Goal: Check status: Check status

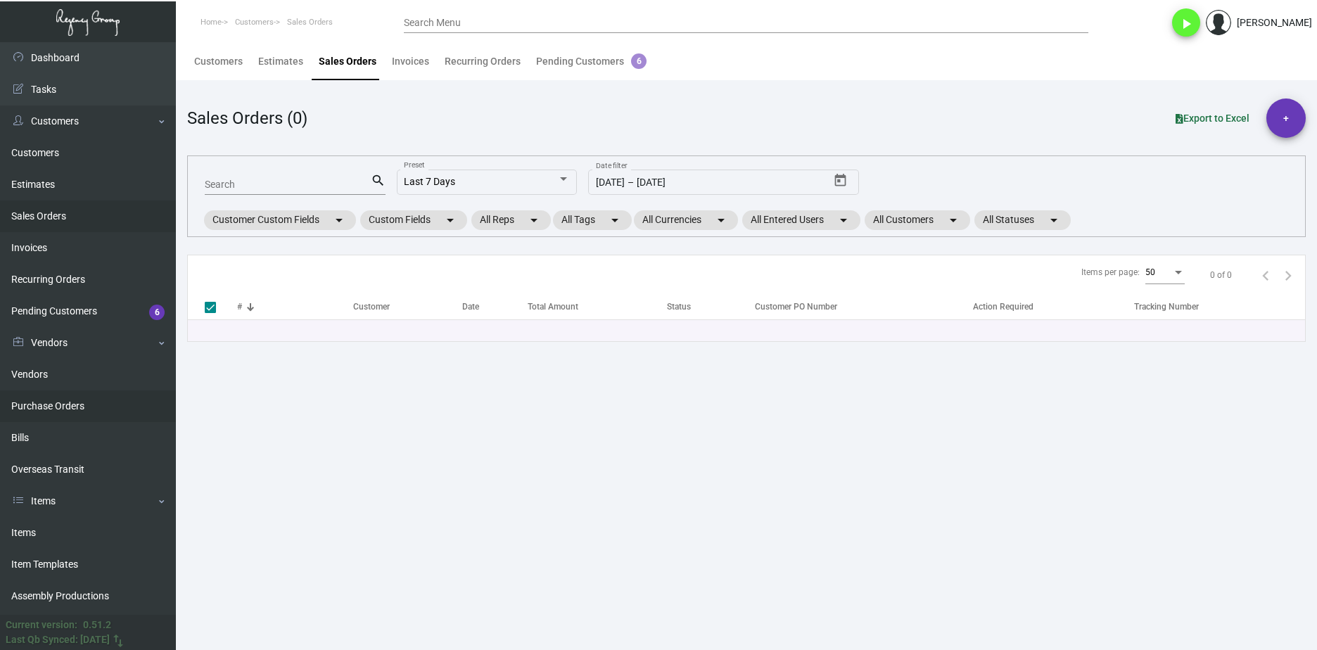
click at [106, 407] on link "Purchase Orders" at bounding box center [88, 406] width 176 height 32
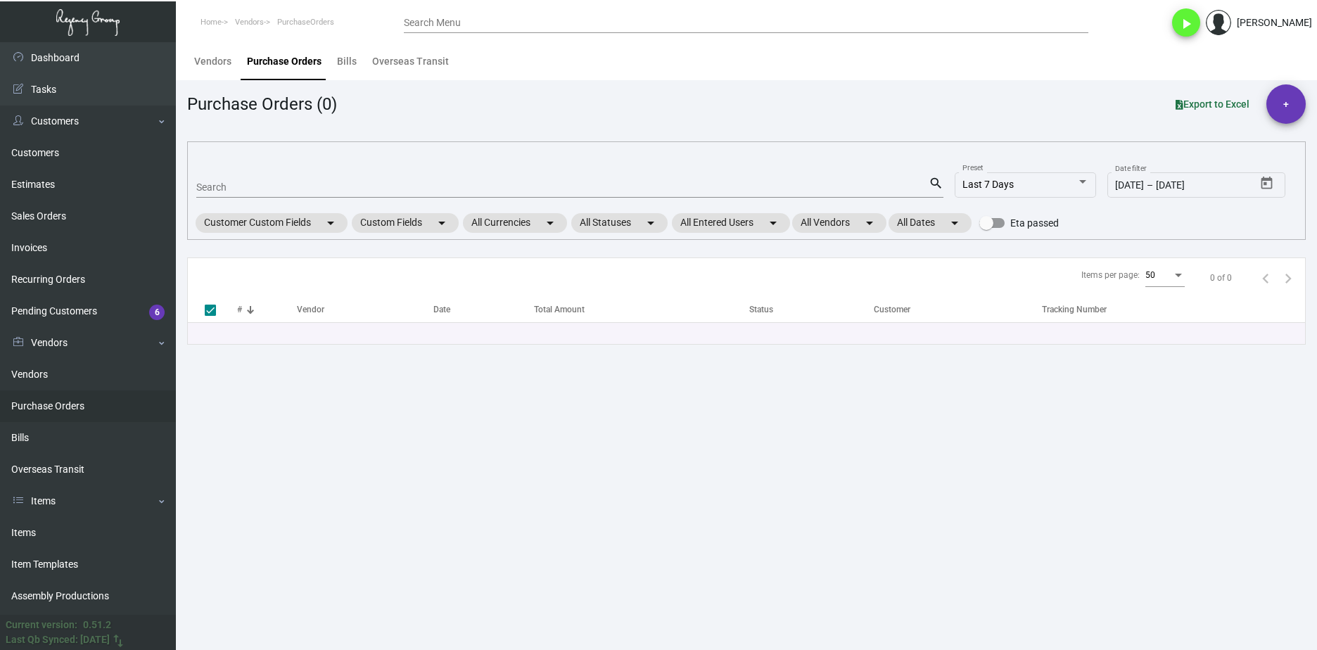
click at [288, 186] on input "Search" at bounding box center [562, 187] width 732 height 11
paste input "106328"
type input "106328"
checkbox input "false"
type input "106328"
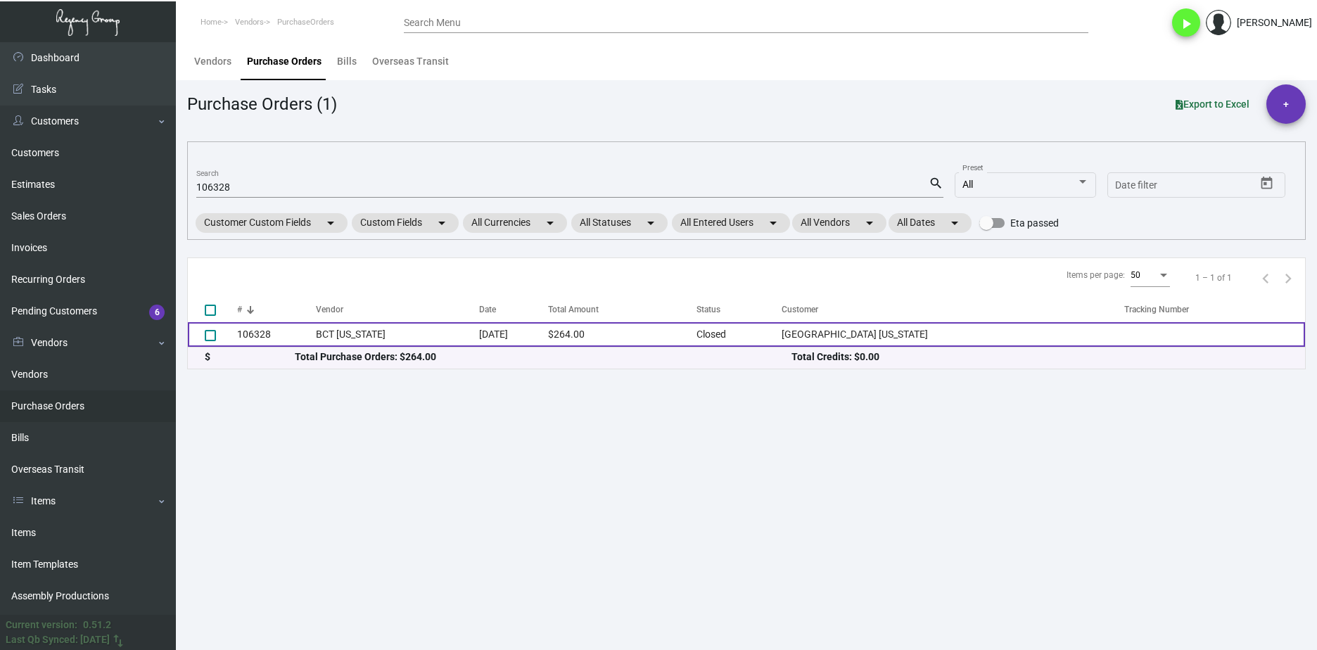
click at [340, 335] on td "BCT [US_STATE]" at bounding box center [397, 334] width 163 height 25
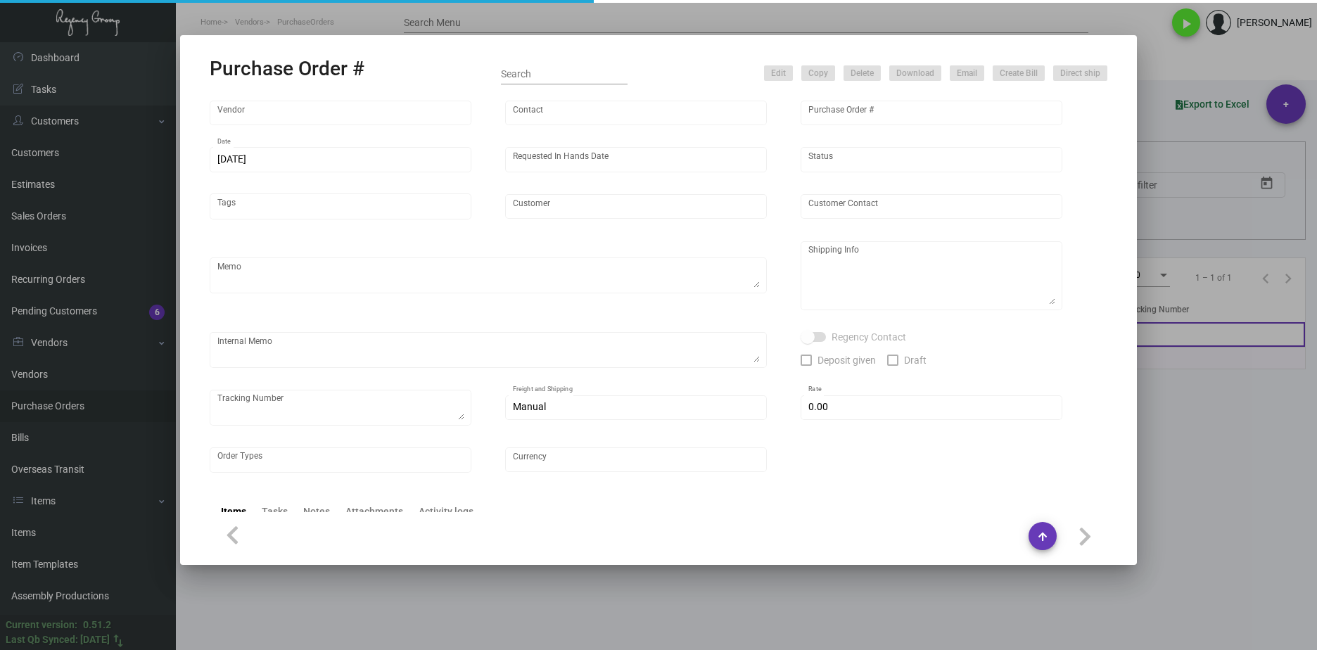
type input "BCT [US_STATE]"
type input "[PERSON_NAME]"
type input "106328"
type input "[DATE]"
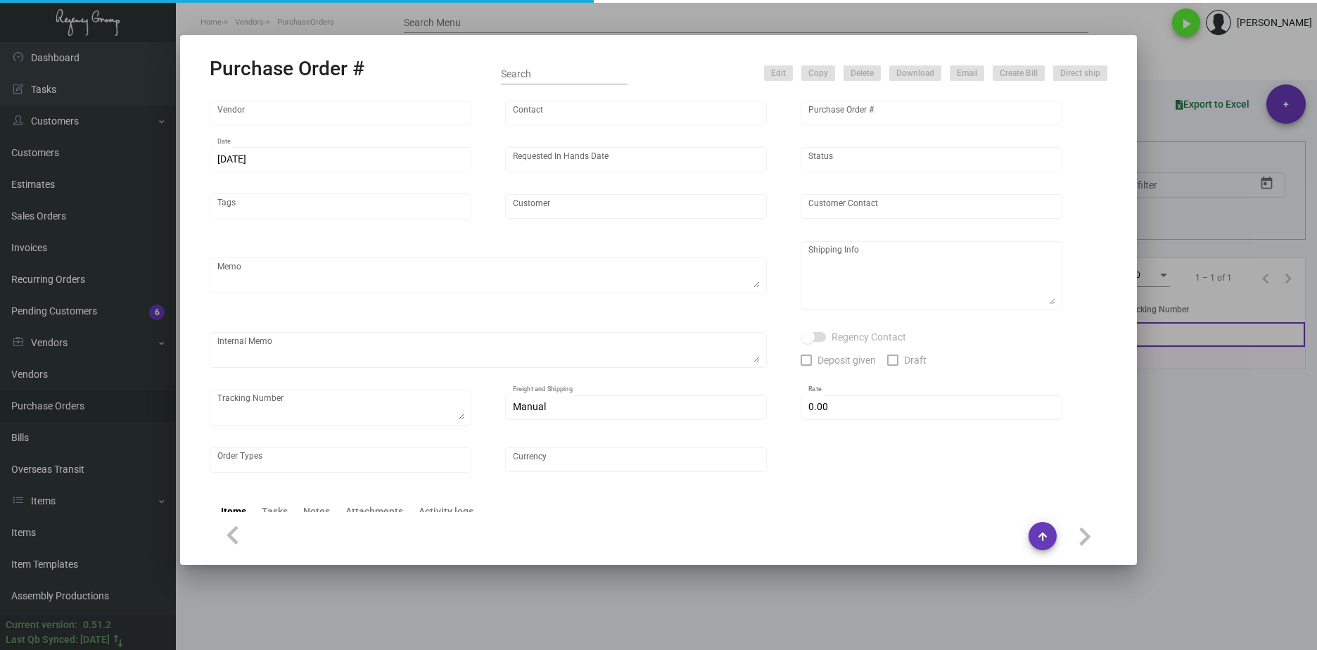
type input "[GEOGRAPHIC_DATA] [US_STATE]"
type input "[GEOGRAPHIC_DATA]"
type textarea "**ANY PRICE DISCREPANCY MUST BE CALLED OUT PRIOR TO PROCEEDING WITH THIS ORDER …"
type textarea "[GEOGRAPHIC_DATA] [US_STATE] - [GEOGRAPHIC_DATA] [STREET_ADDRESS][US_STATE]"
type input "$ 0.00"
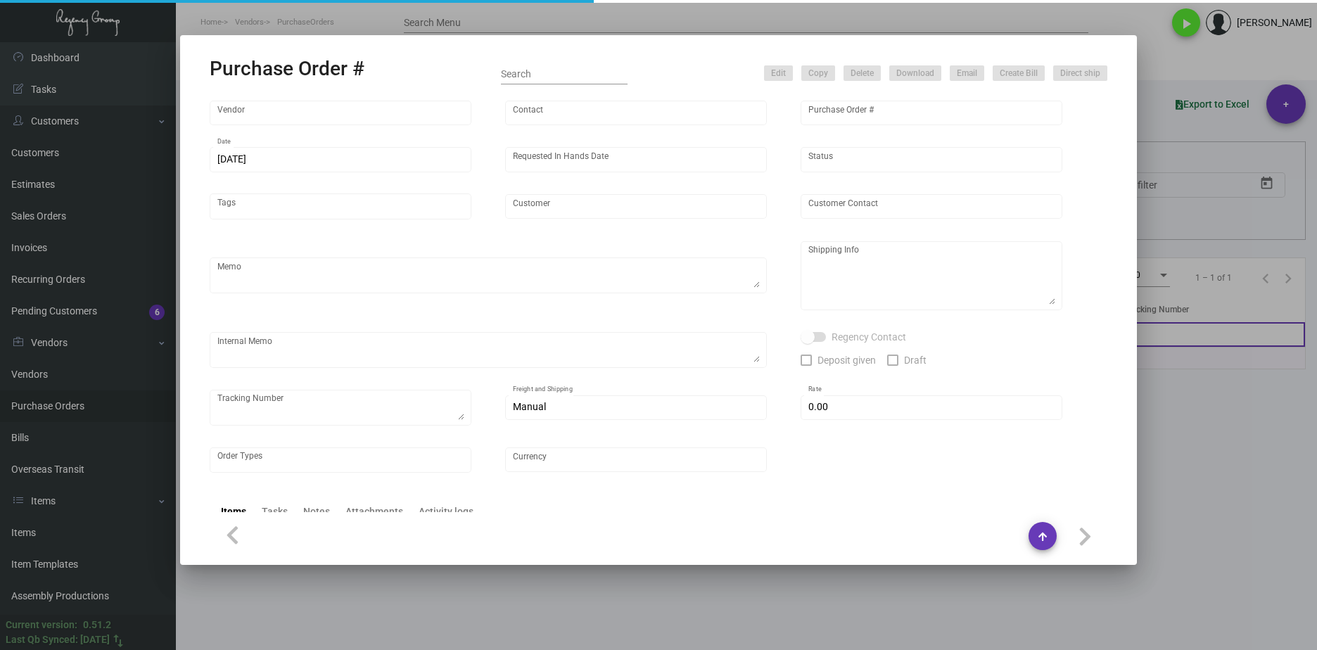
type input "United States Dollar $"
